Goal: Information Seeking & Learning: Learn about a topic

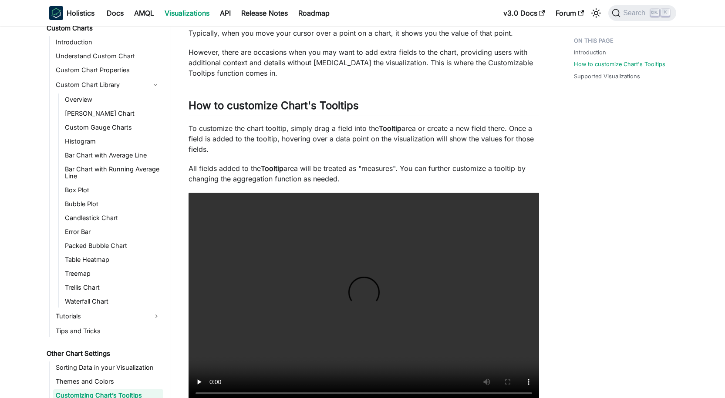
scroll to position [87, 0]
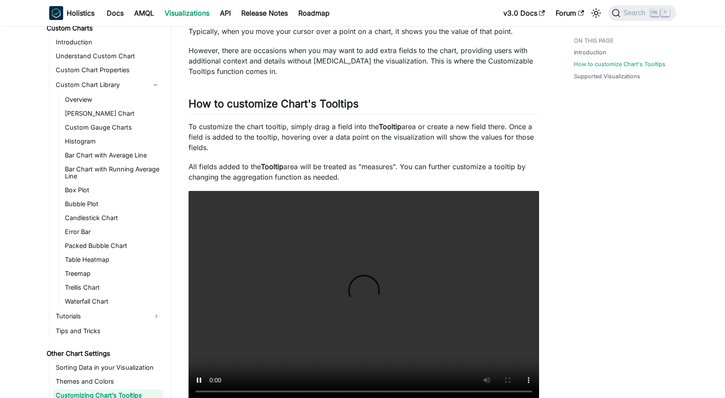
click at [276, 168] on strong "Tooltip" at bounding box center [272, 166] width 23 height 9
copy p "Tooltip"
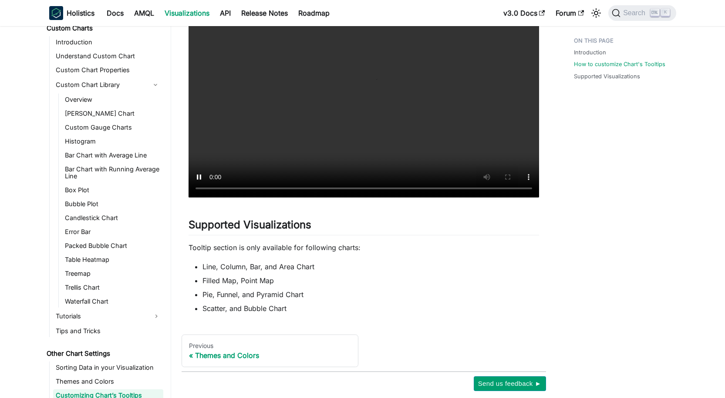
scroll to position [305, 0]
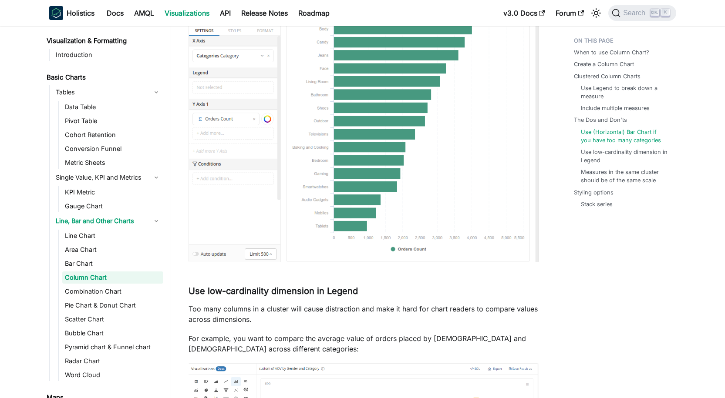
scroll to position [1785, 0]
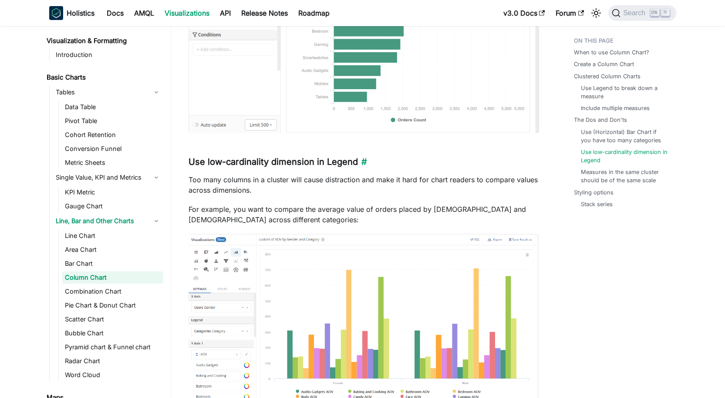
click at [259, 160] on h3 "Use low-cardinality dimension in Legend ​" at bounding box center [364, 162] width 351 height 11
copy h3 "Use low-cardinality dimension in Legend"
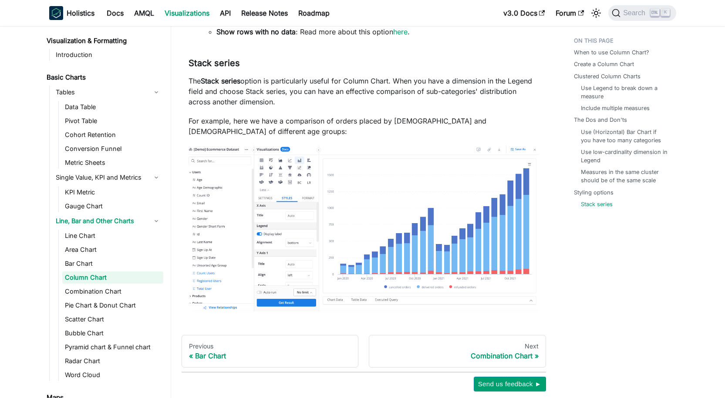
scroll to position [3075, 0]
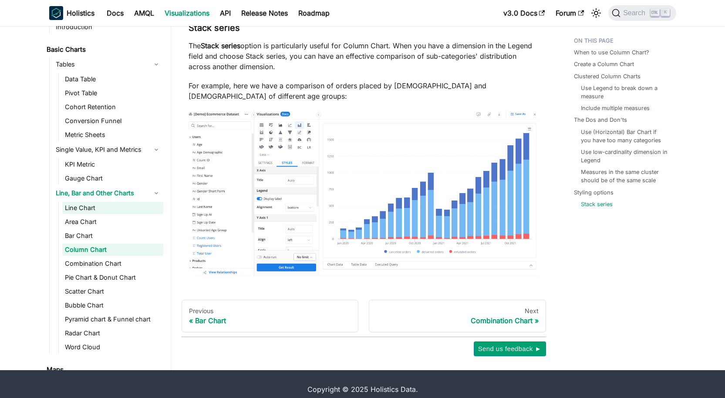
click at [108, 202] on link "Line Chart" at bounding box center [112, 208] width 101 height 12
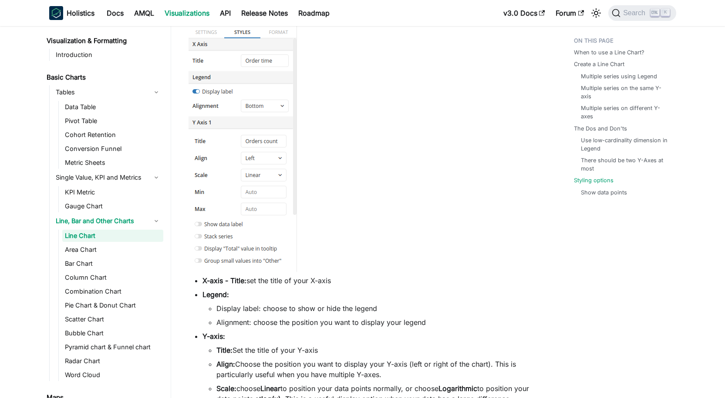
scroll to position [3091, 0]
click at [82, 246] on link "Area Chart" at bounding box center [112, 250] width 101 height 12
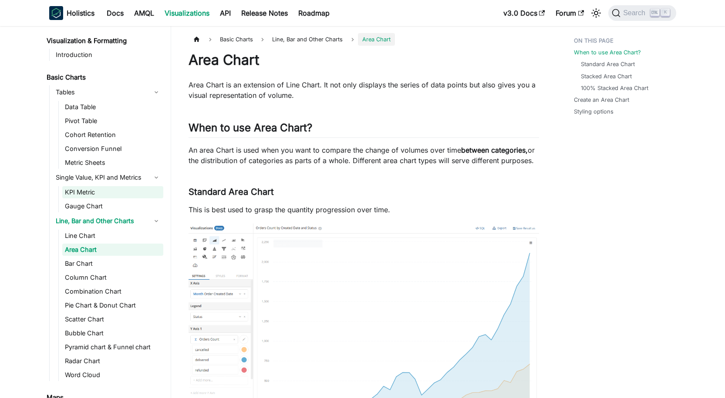
click at [78, 190] on link "KPI Metric" at bounding box center [112, 192] width 101 height 12
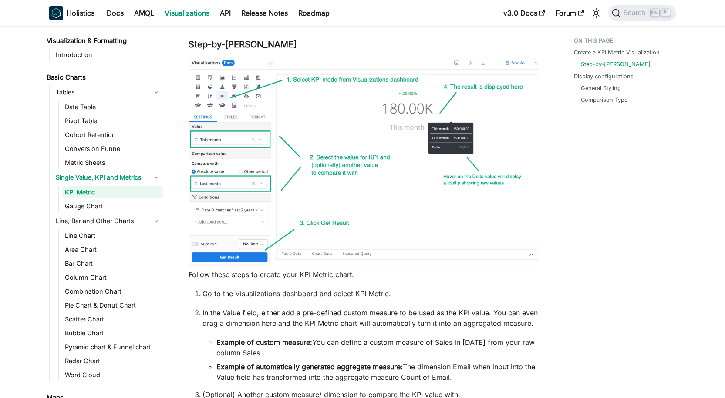
scroll to position [392, 0]
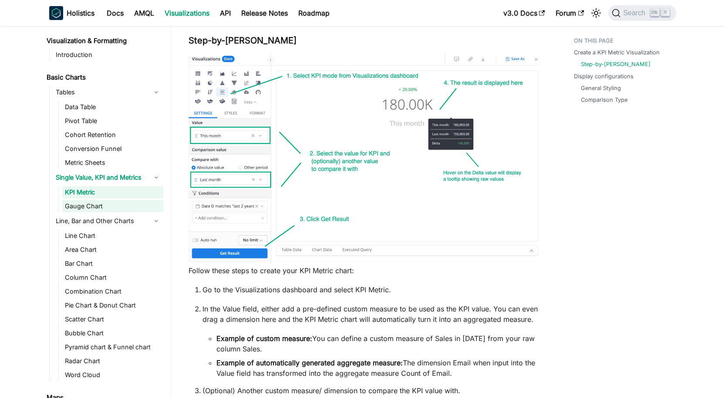
click at [87, 209] on link "Gauge Chart" at bounding box center [112, 206] width 101 height 12
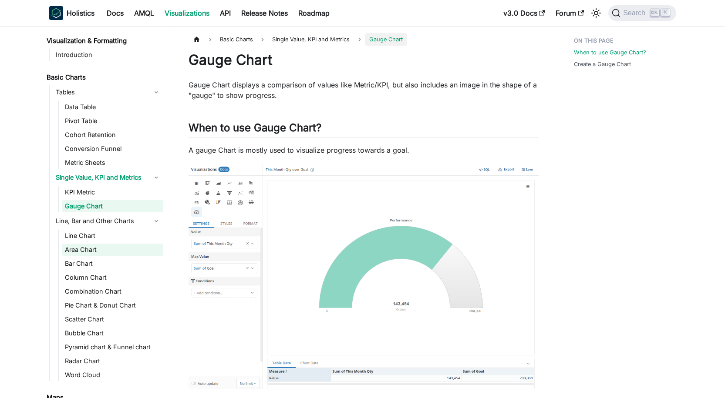
click at [89, 251] on link "Area Chart" at bounding box center [112, 250] width 101 height 12
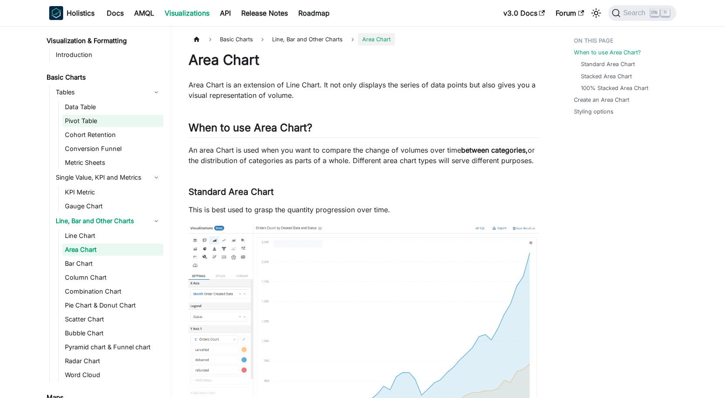
click at [100, 121] on link "Pivot Table" at bounding box center [112, 121] width 101 height 12
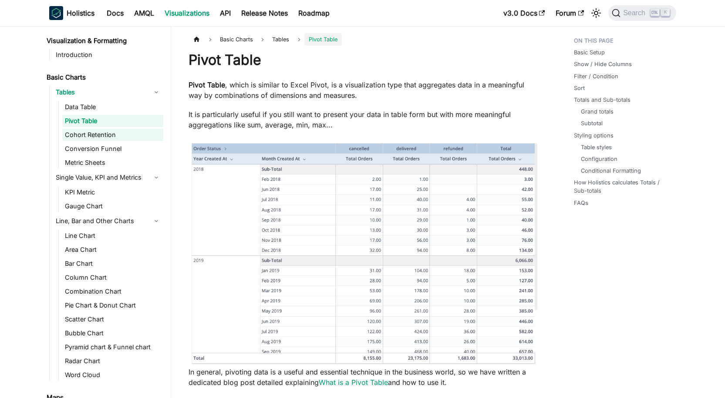
click at [113, 139] on link "Cohort Retention" at bounding box center [112, 135] width 101 height 12
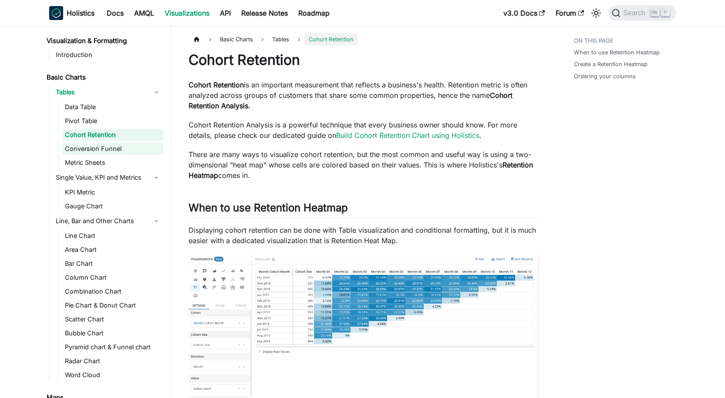
click at [124, 146] on link "Conversion Funnel" at bounding box center [112, 149] width 101 height 12
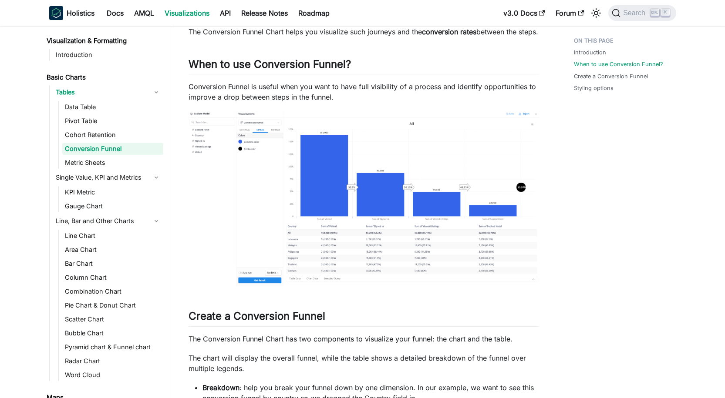
scroll to position [240, 0]
click at [81, 160] on link "Metric Sheets" at bounding box center [112, 163] width 101 height 12
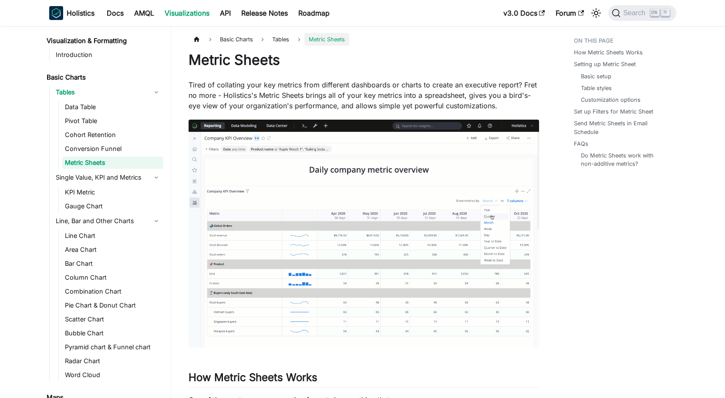
click at [352, 225] on img at bounding box center [364, 234] width 351 height 228
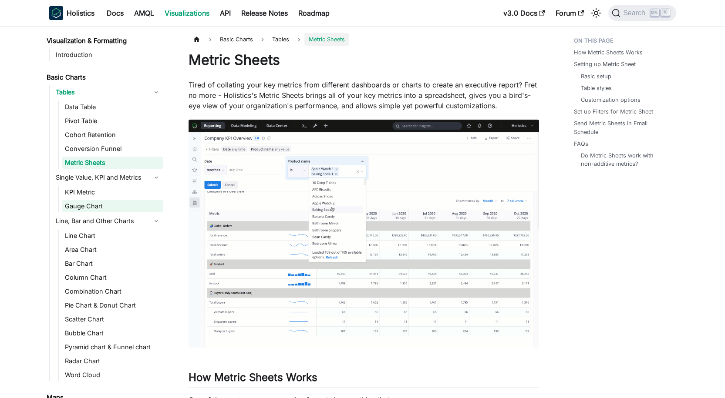
click at [101, 206] on link "Gauge Chart" at bounding box center [112, 206] width 101 height 12
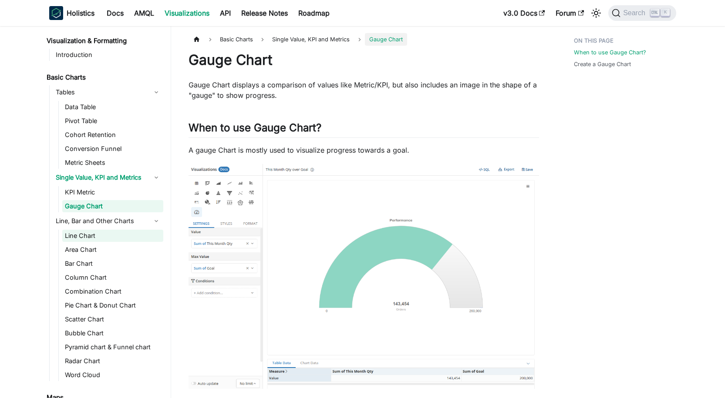
click at [106, 232] on link "Line Chart" at bounding box center [112, 236] width 101 height 12
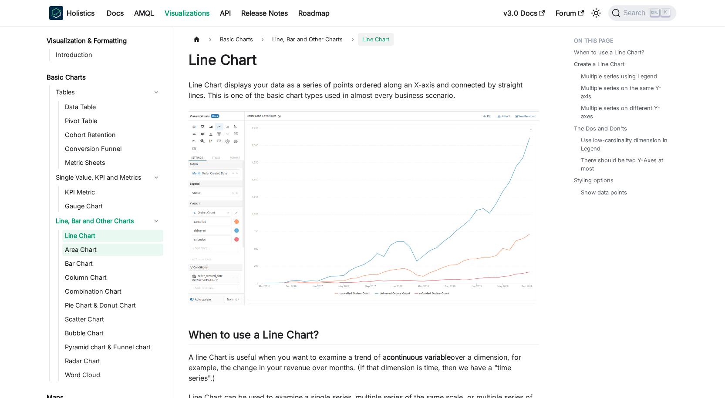
click at [104, 249] on link "Area Chart" at bounding box center [112, 250] width 101 height 12
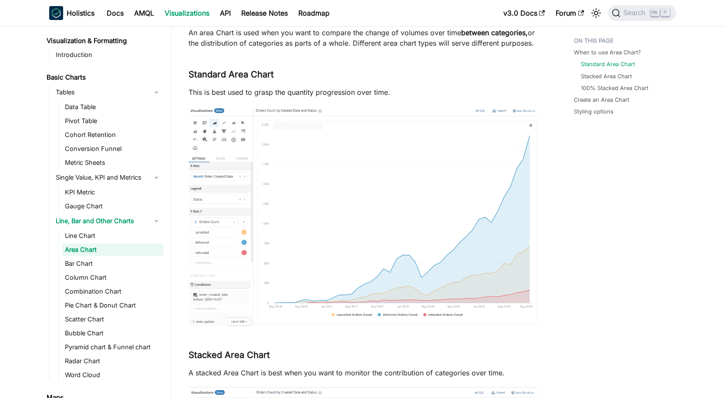
scroll to position [131, 0]
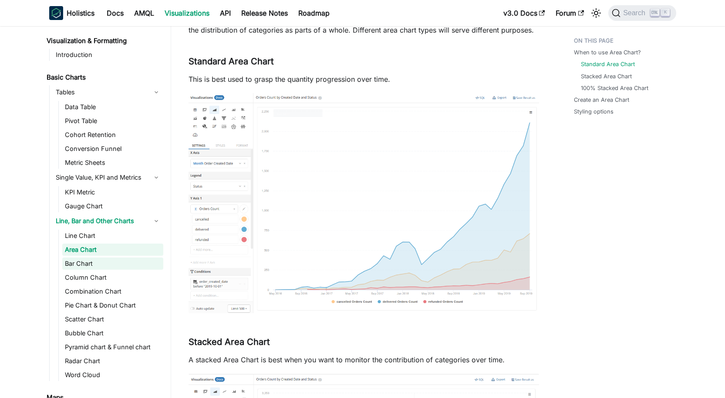
click at [84, 261] on link "Bar Chart" at bounding box center [112, 264] width 101 height 12
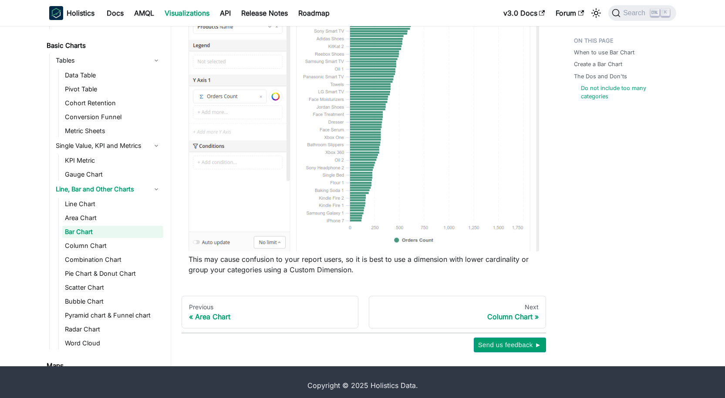
scroll to position [1072, 0]
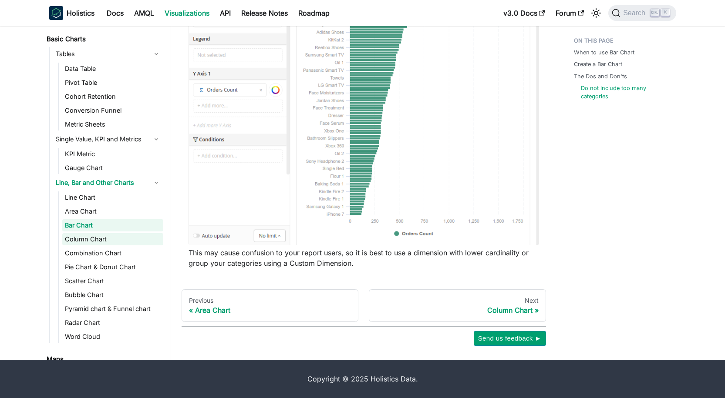
click at [67, 234] on link "Column Chart" at bounding box center [112, 239] width 101 height 12
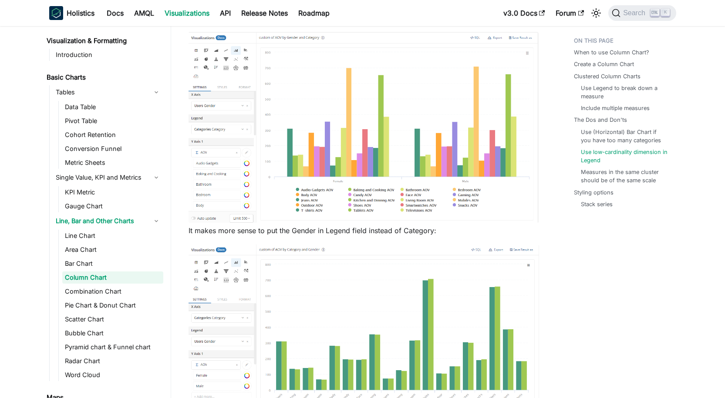
scroll to position [2003, 0]
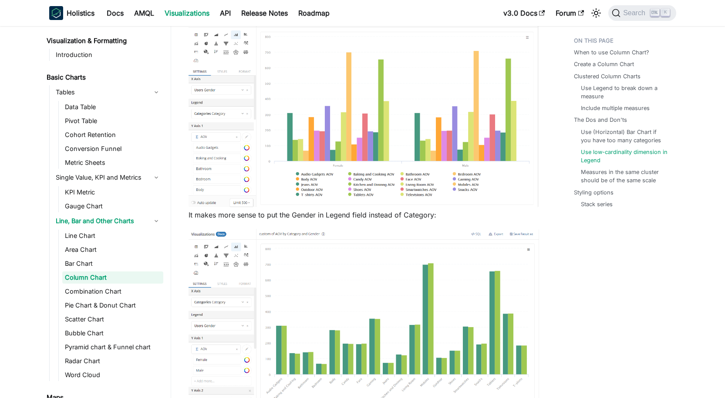
click at [452, 146] on img at bounding box center [364, 111] width 351 height 191
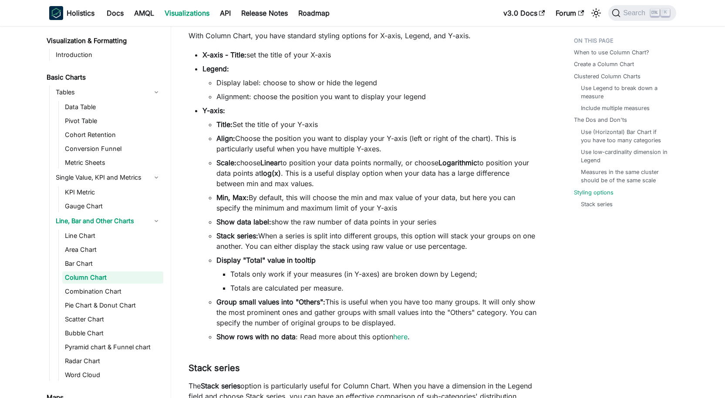
scroll to position [2743, 0]
